Goal: Transaction & Acquisition: Purchase product/service

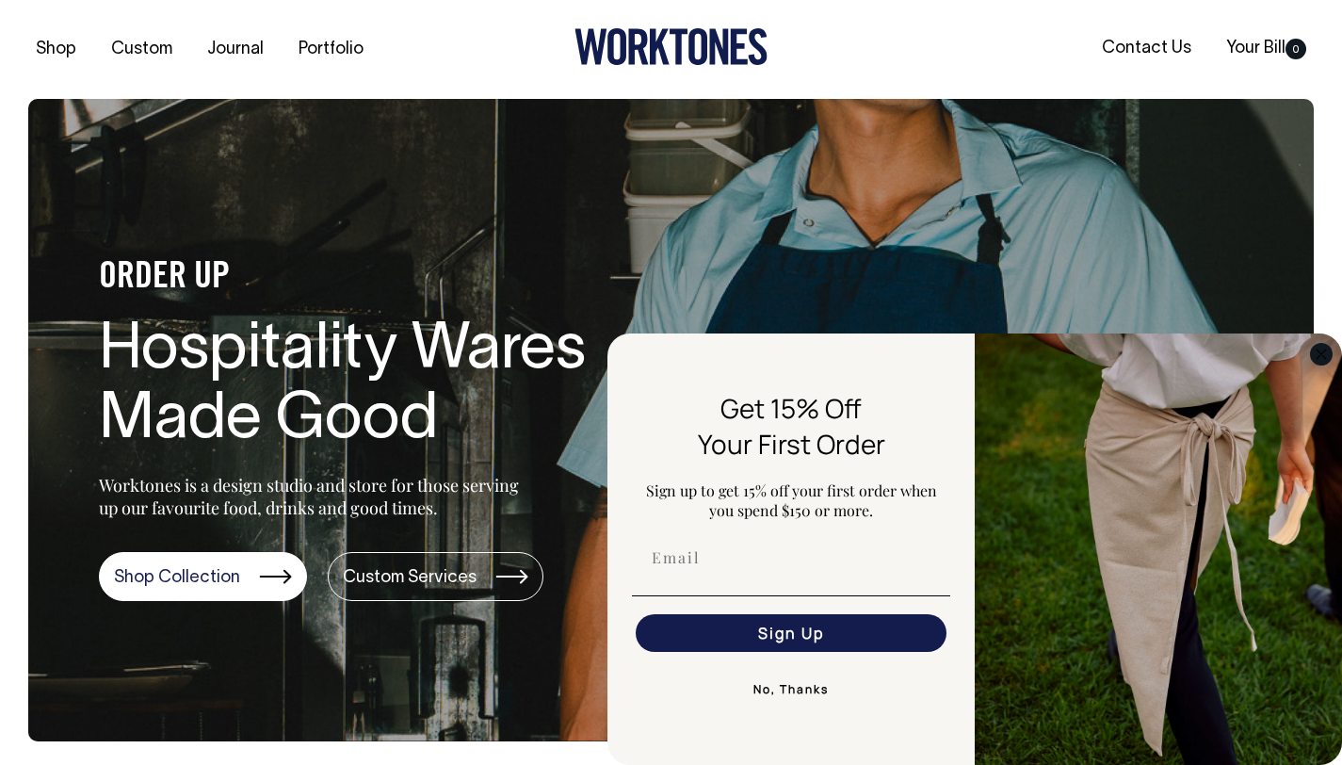
click at [1325, 351] on circle "Close dialog" at bounding box center [1322, 354] width 22 height 22
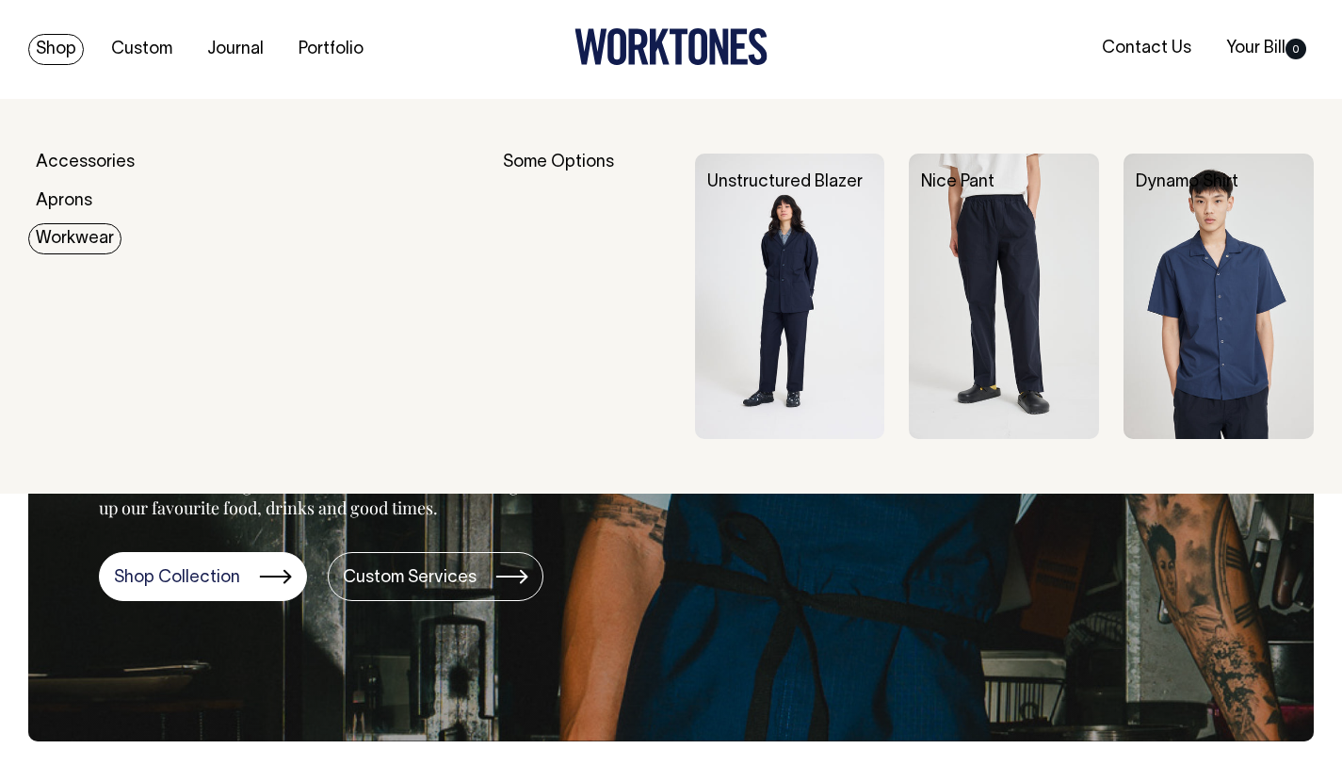
click at [56, 233] on link "Workwear" at bounding box center [74, 238] width 93 height 31
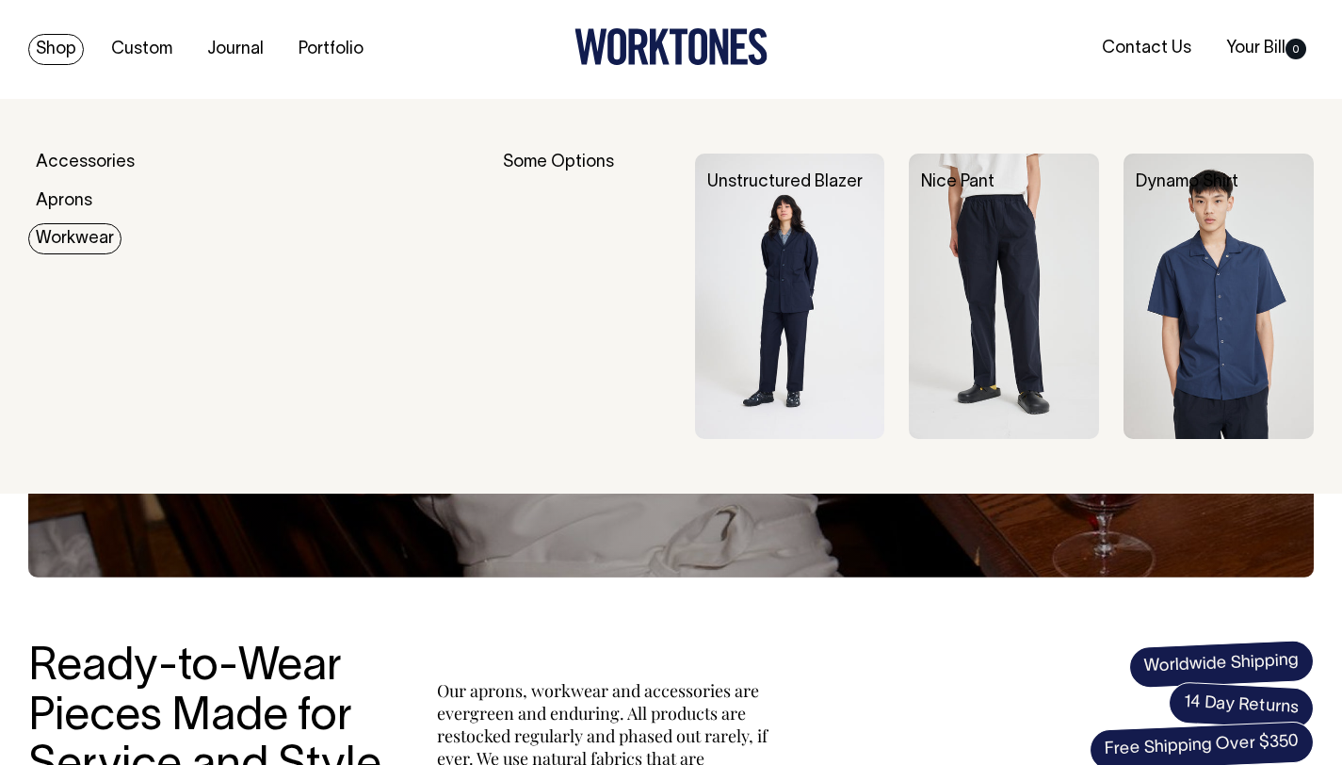
click at [85, 236] on link "Workwear" at bounding box center [74, 238] width 93 height 31
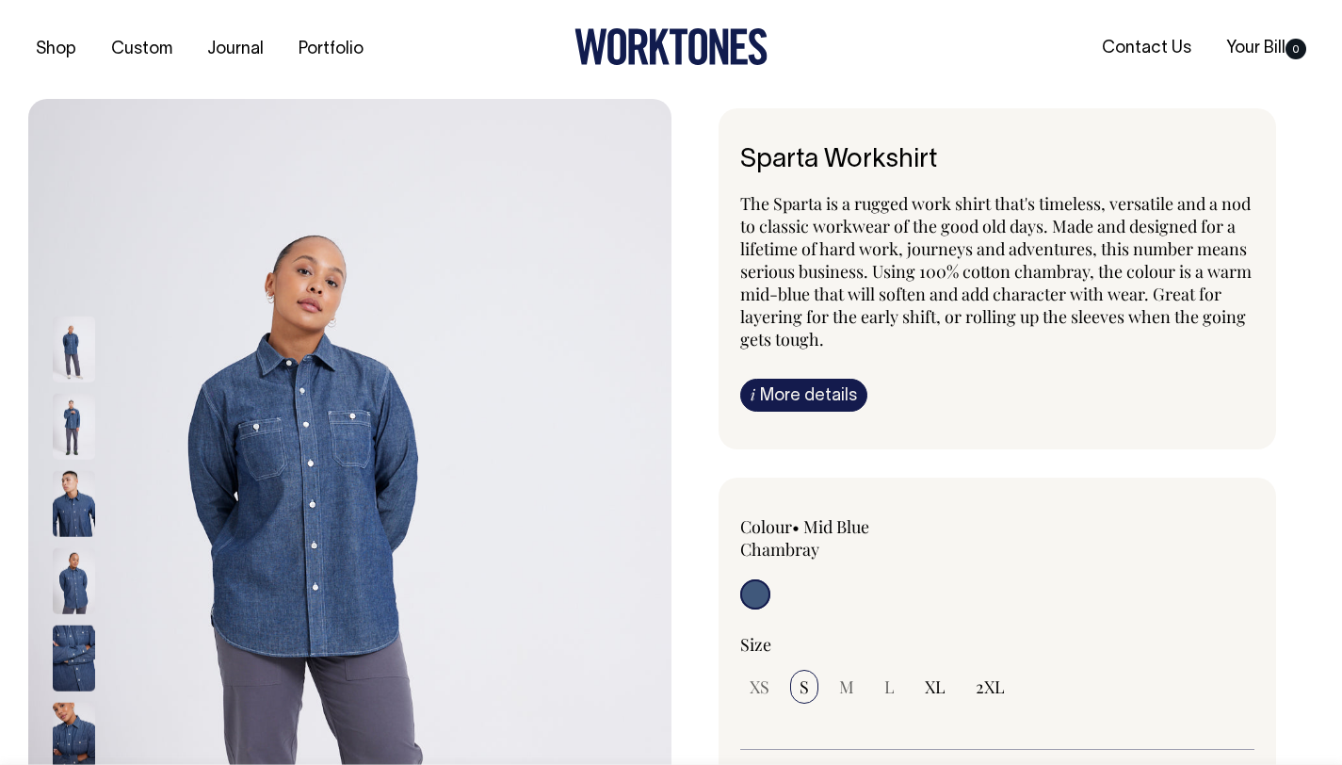
click at [82, 411] on img at bounding box center [74, 427] width 42 height 66
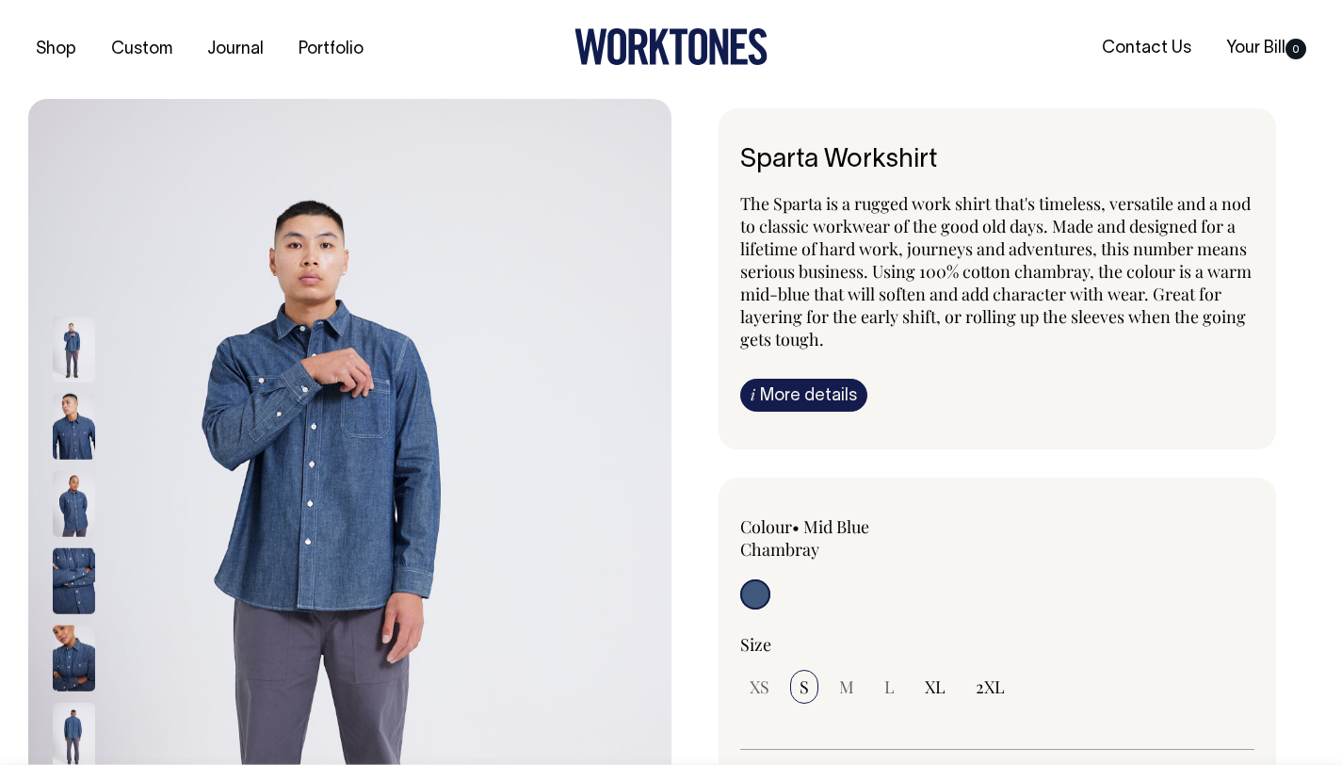
click at [73, 347] on img at bounding box center [74, 350] width 42 height 66
click at [83, 435] on img at bounding box center [74, 427] width 42 height 66
